Goal: Task Accomplishment & Management: Complete application form

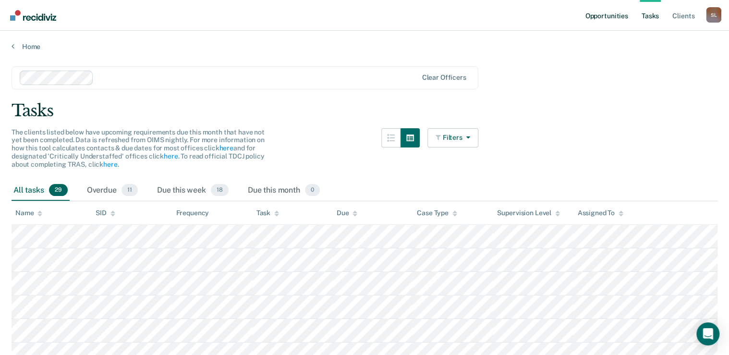
click at [588, 12] on link "Opportunities" at bounding box center [606, 15] width 47 height 31
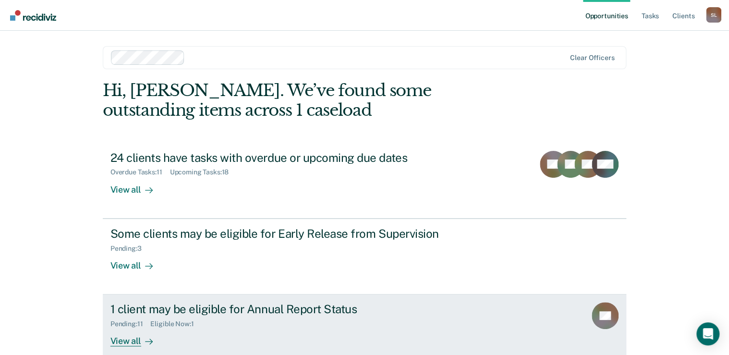
scroll to position [53, 0]
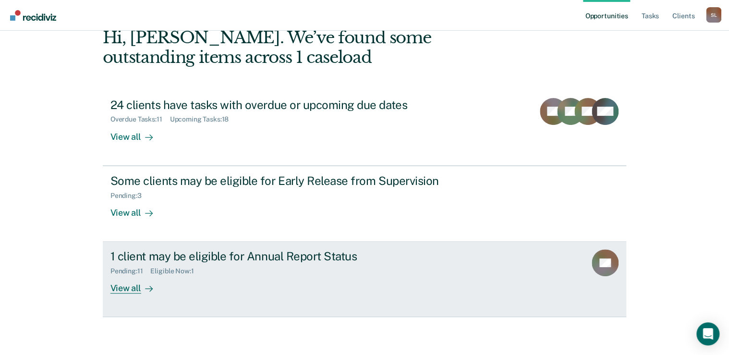
click at [247, 275] on div "1 client may be eligible for Annual Report Status Pending : 11 Eligible Now : 1…" at bounding box center [290, 271] width 360 height 44
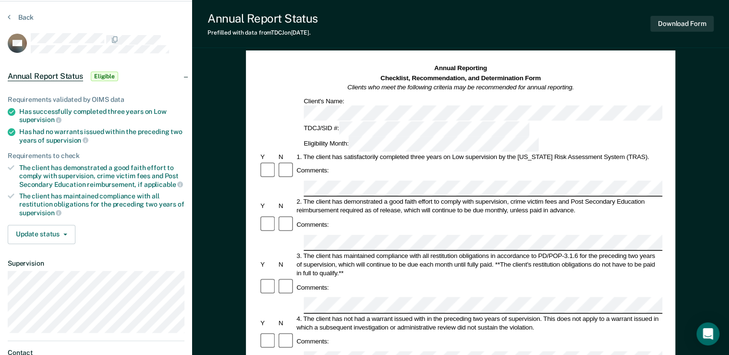
scroll to position [38, 0]
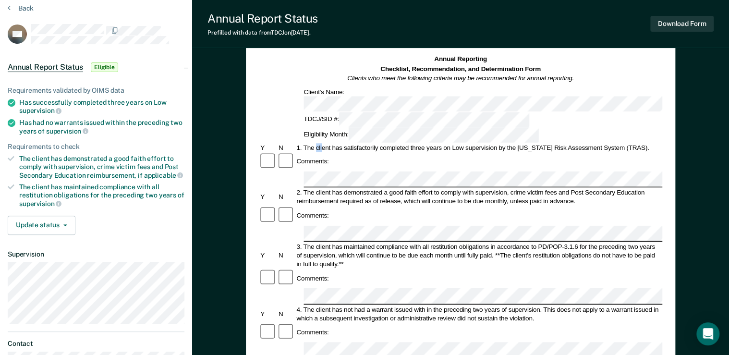
drag, startPoint x: 316, startPoint y: 109, endPoint x: 322, endPoint y: 113, distance: 6.9
click at [322, 143] on div "1. The client has satisfactorily completed three years on Low supervision by th…" at bounding box center [478, 147] width 367 height 9
drag, startPoint x: 322, startPoint y: 113, endPoint x: 338, endPoint y: 115, distance: 16.9
click at [338, 143] on div "1. The client has satisfactorily completed three years on Low supervision by th…" at bounding box center [478, 147] width 367 height 9
drag, startPoint x: 338, startPoint y: 115, endPoint x: 328, endPoint y: 119, distance: 10.8
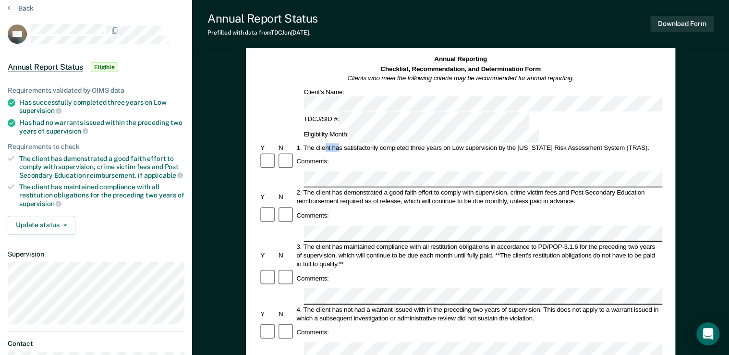
click at [335, 143] on div "1. The client has satisfactorily completed three years on Low supervision by th…" at bounding box center [478, 147] width 367 height 9
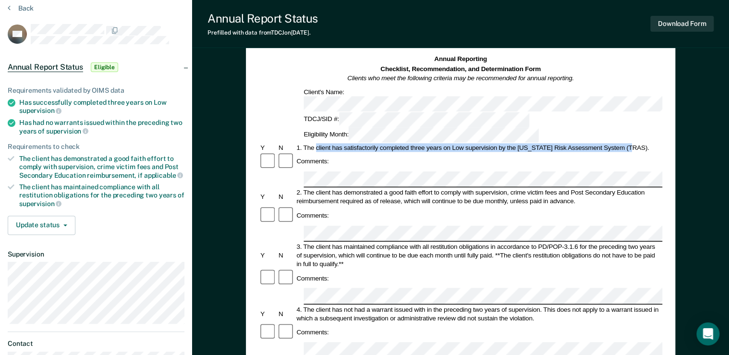
drag, startPoint x: 315, startPoint y: 113, endPoint x: 636, endPoint y: 117, distance: 320.2
click at [636, 143] on div "1. The client has satisfactorily completed three years on Low supervision by th…" at bounding box center [478, 147] width 367 height 9
copy div "client has satisfactorily completed three years on Low supervision by the [US_S…"
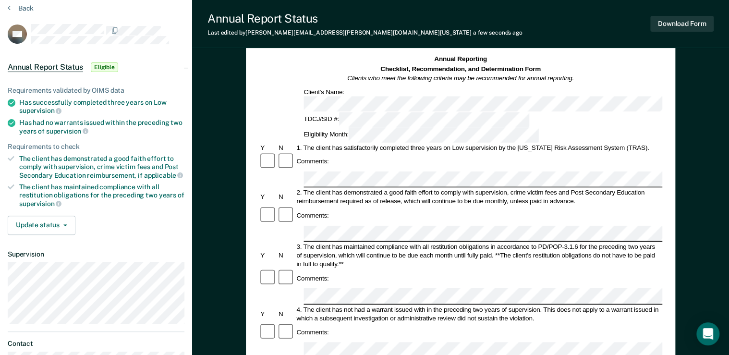
scroll to position [0, 2]
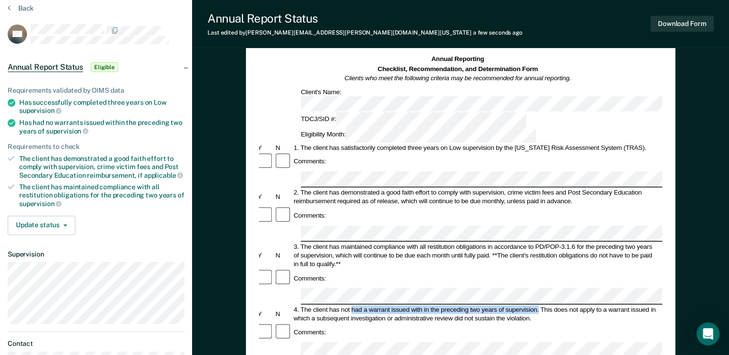
drag, startPoint x: 351, startPoint y: 243, endPoint x: 539, endPoint y: 243, distance: 187.2
click at [539, 305] on div "4. The client has not had a warrant issued with in the preceding two years of s…" at bounding box center [475, 313] width 367 height 17
copy div "had a warrant issued with in the preceding two years of supervision."
click at [401, 323] on div "Comments:" at bounding box center [457, 332] width 403 height 18
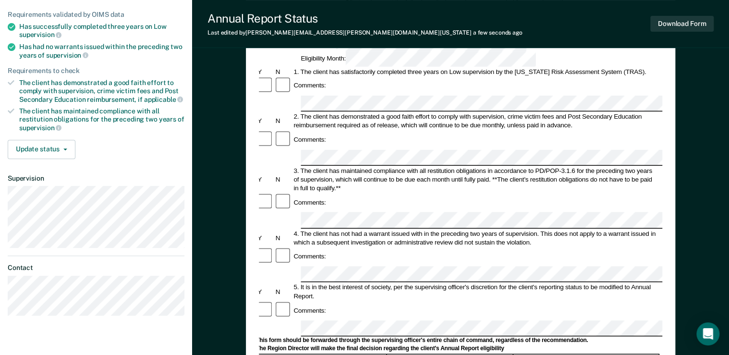
scroll to position [115, 0]
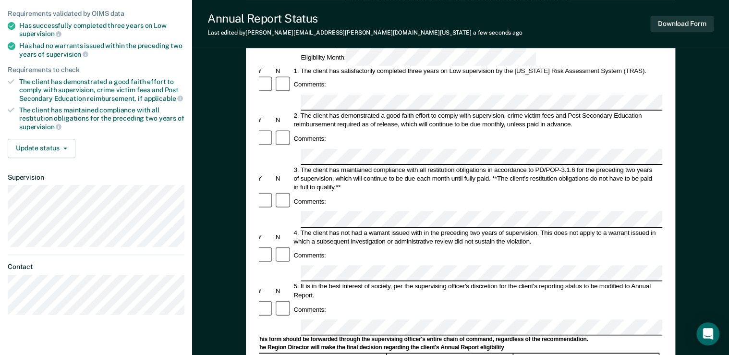
click at [356, 300] on div "Comments:" at bounding box center [457, 309] width 403 height 18
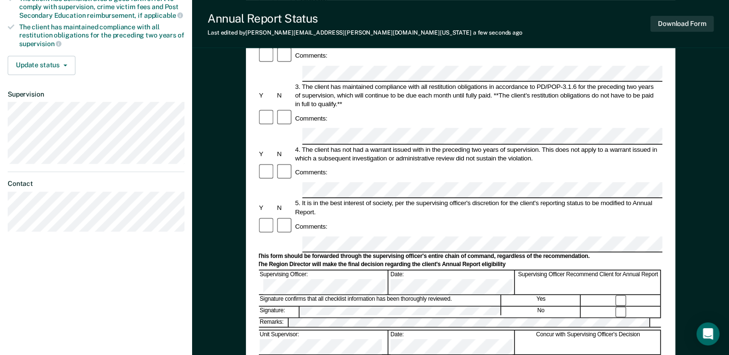
scroll to position [359, 0]
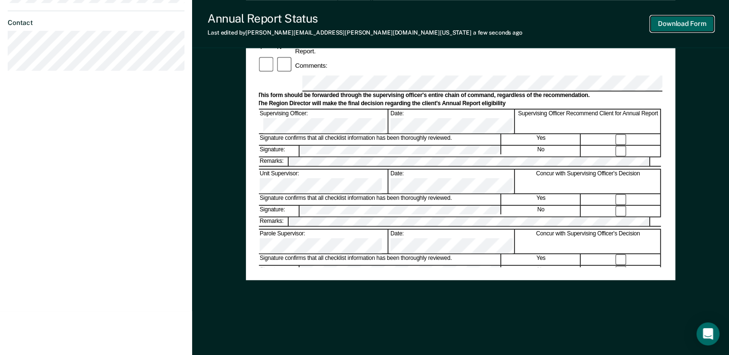
click at [683, 28] on button "Download Form" at bounding box center [681, 24] width 63 height 16
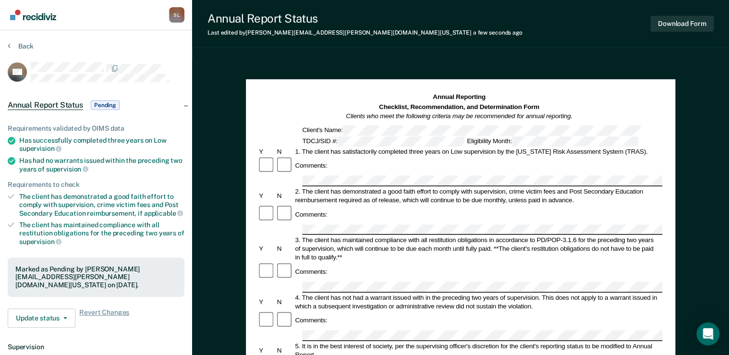
scroll to position [0, 0]
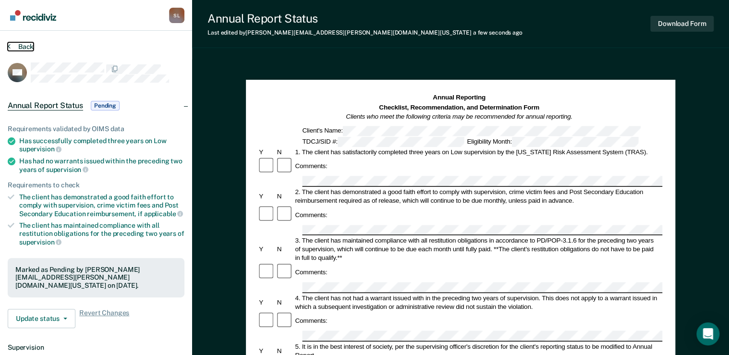
click at [15, 47] on button "Back" at bounding box center [21, 46] width 26 height 9
